Goal: Task Accomplishment & Management: Manage account settings

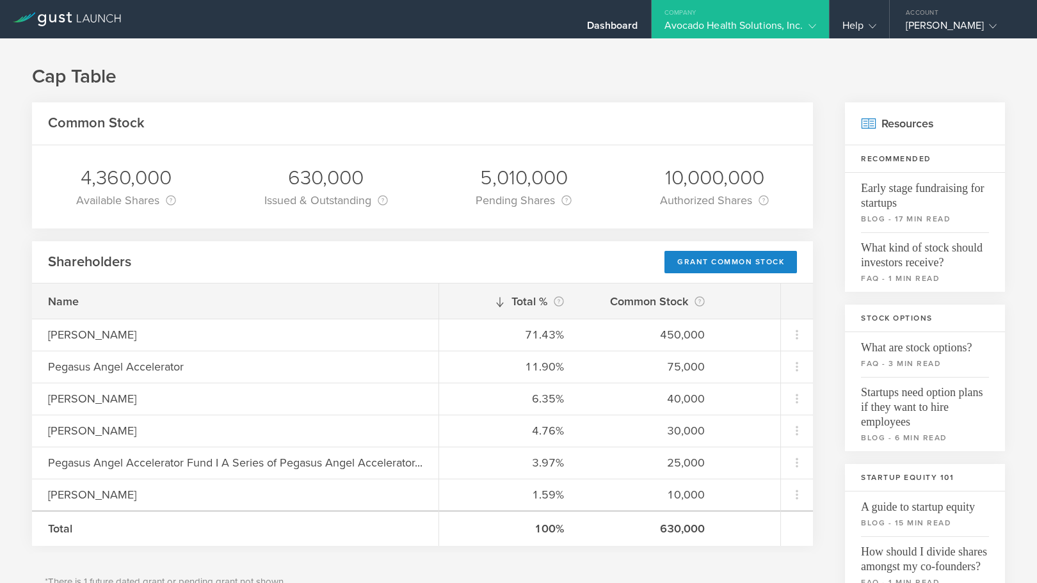
scroll to position [542, 0]
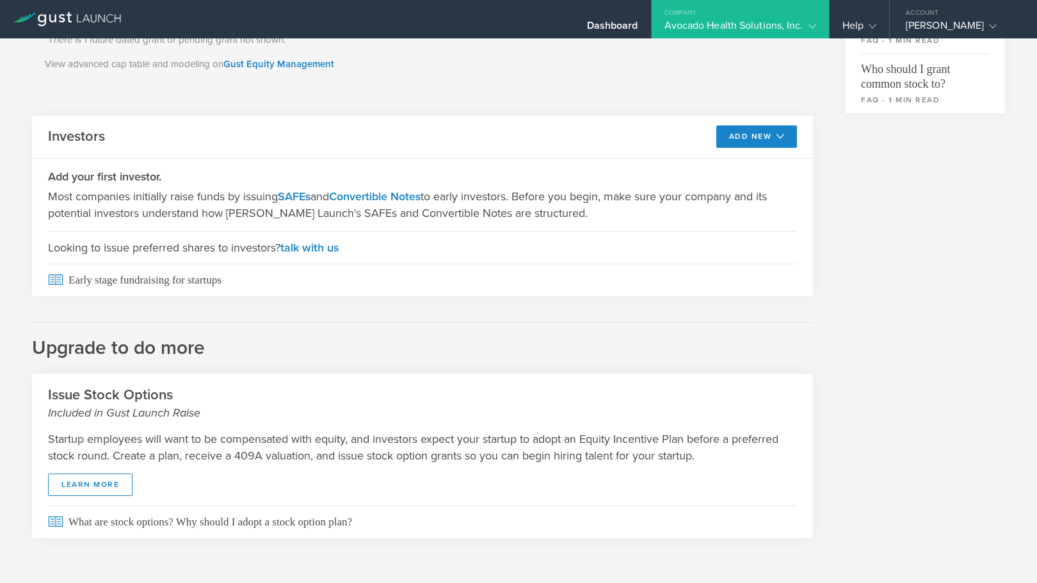
click at [758, 16] on div "Company" at bounding box center [739, 9] width 177 height 19
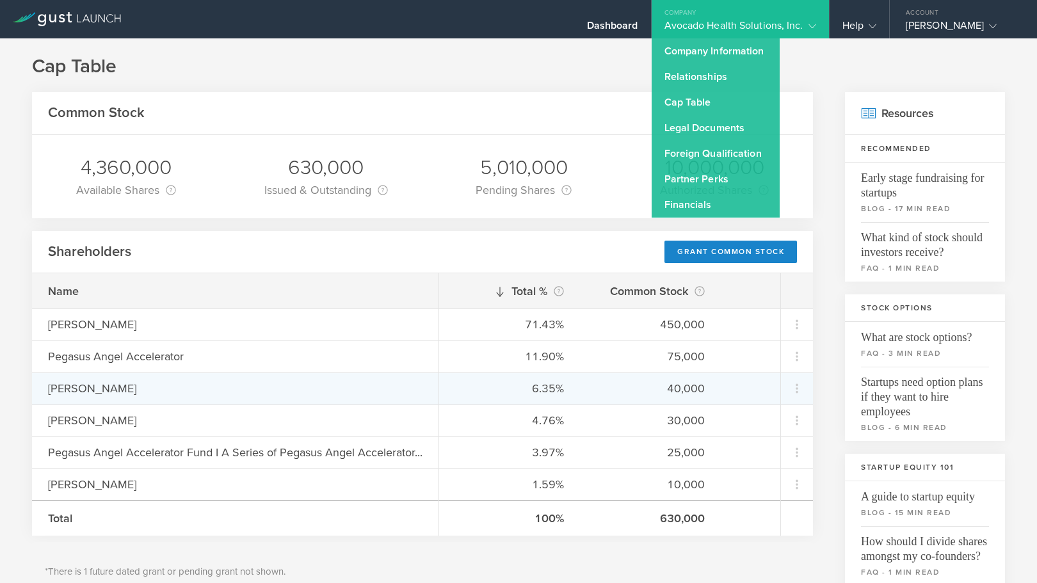
scroll to position [0, 0]
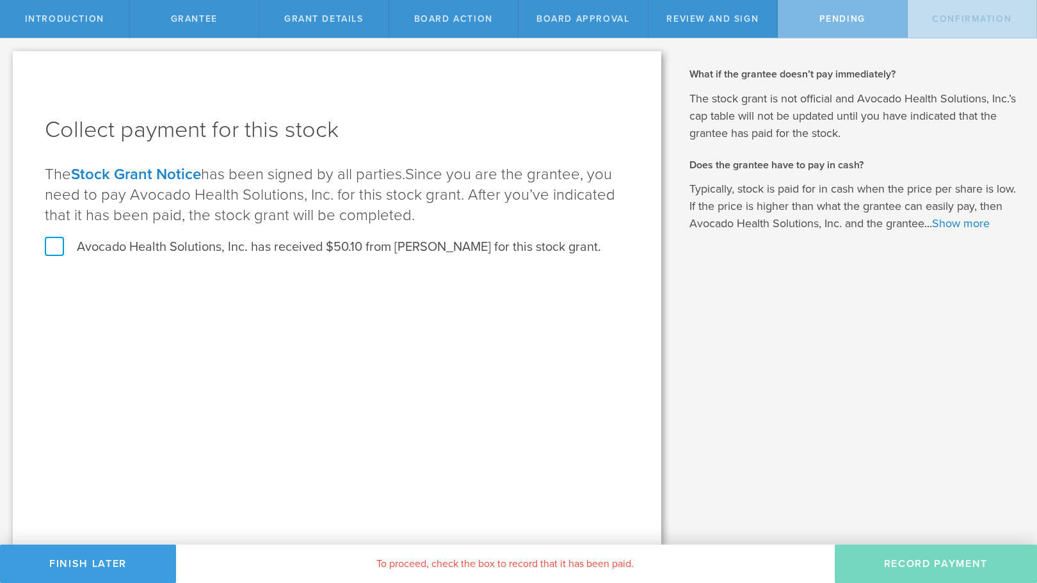
click at [59, 249] on label "Avocado Health Solutions, Inc. has received $50.10 from Hans Kullberg for this …" at bounding box center [323, 247] width 556 height 17
click at [0, 0] on input "Avocado Health Solutions, Inc. has received $50.10 from Hans Kullberg for this …" at bounding box center [0, 0] width 0 height 0
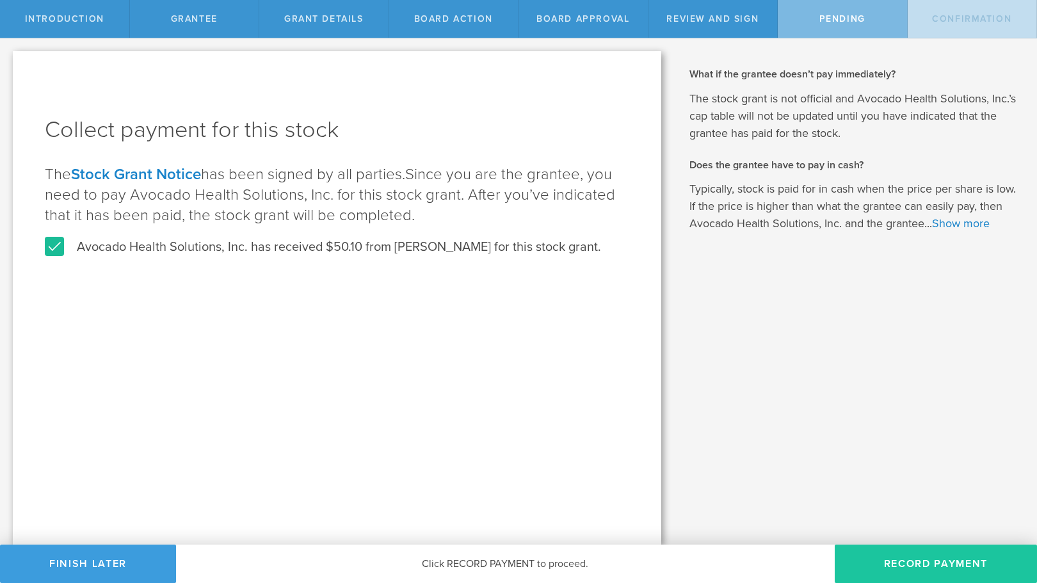
click at [873, 566] on button "Record Payment" at bounding box center [935, 564] width 202 height 38
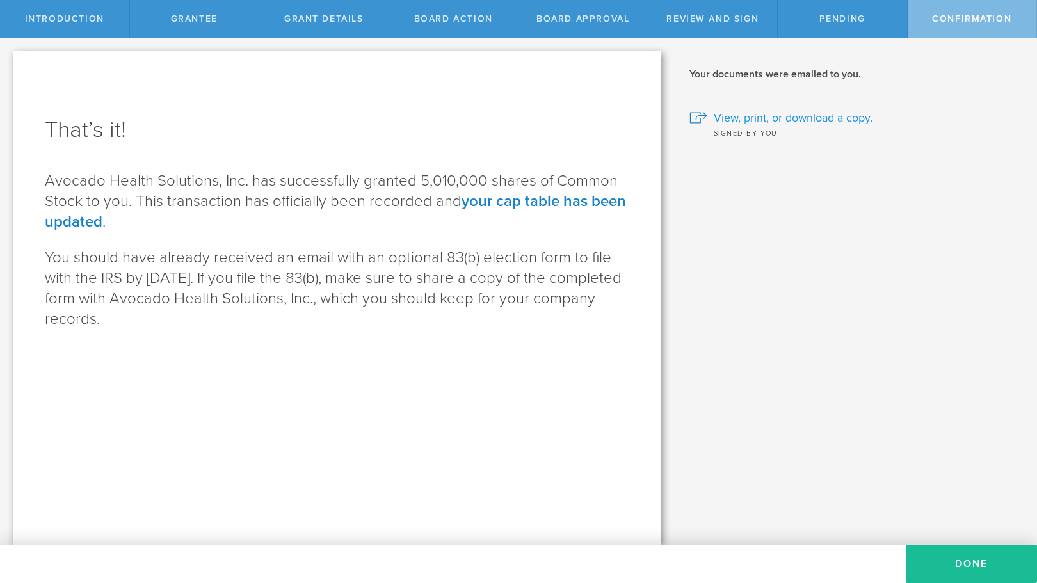
click at [749, 117] on span "View, print, or download a copy." at bounding box center [793, 117] width 159 height 17
click at [573, 196] on link "your cap table has been updated" at bounding box center [335, 211] width 581 height 39
